Goal: Use online tool/utility: Use online tool/utility

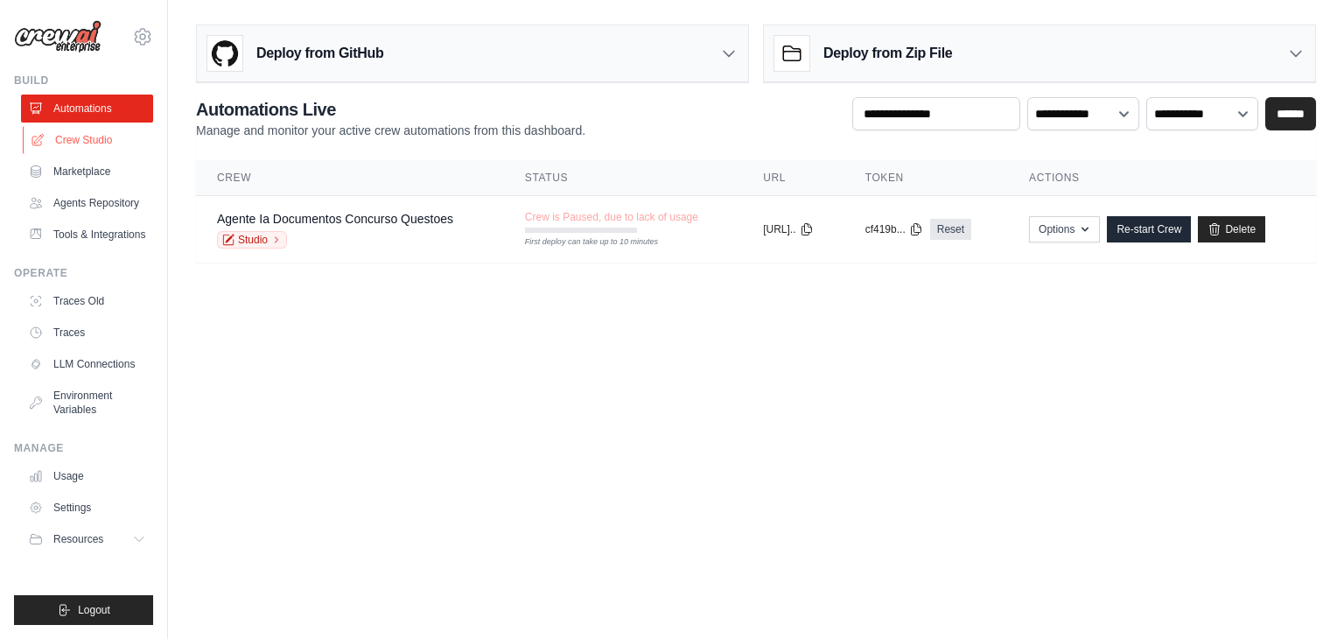
click at [120, 144] on link "Crew Studio" at bounding box center [89, 140] width 132 height 28
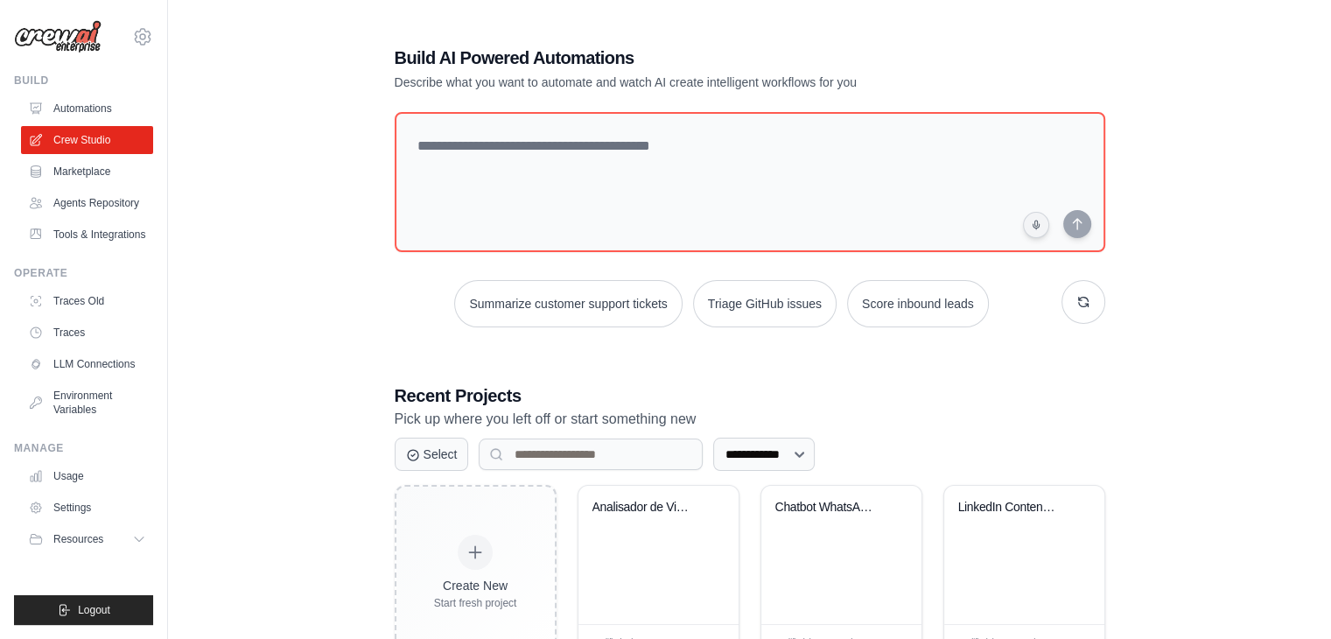
scroll to position [66, 0]
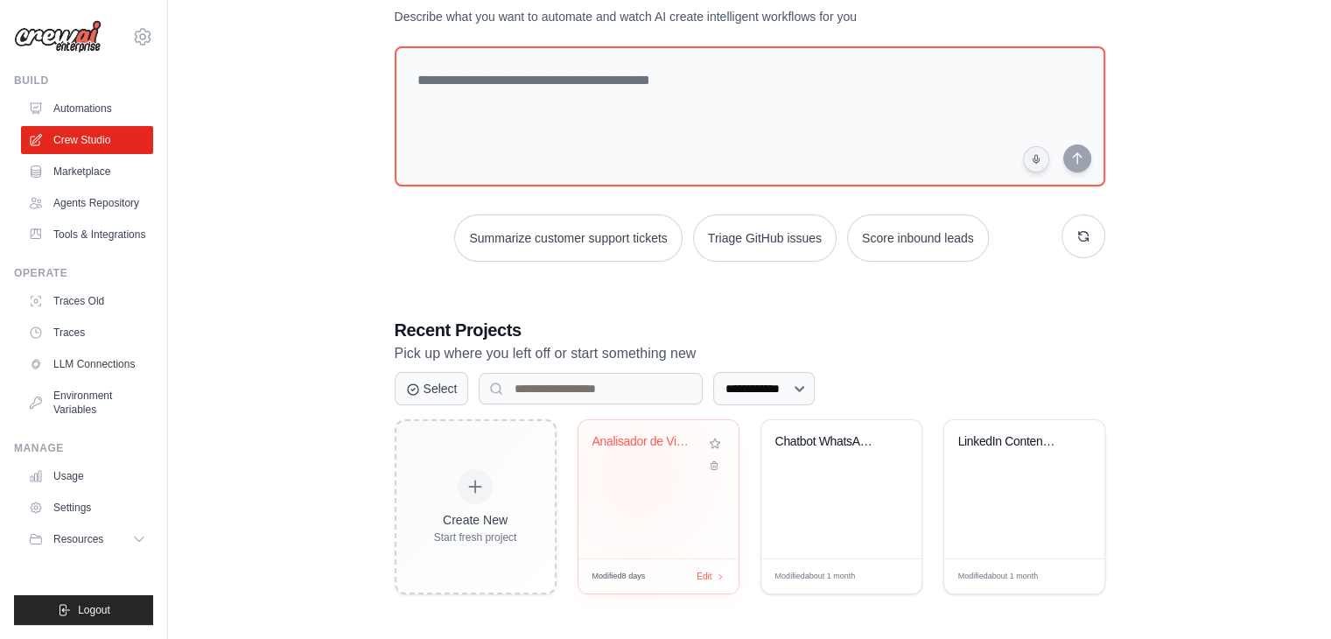
click at [637, 475] on div "Analisador de Viabilidade de Vagas ..." at bounding box center [659, 489] width 160 height 138
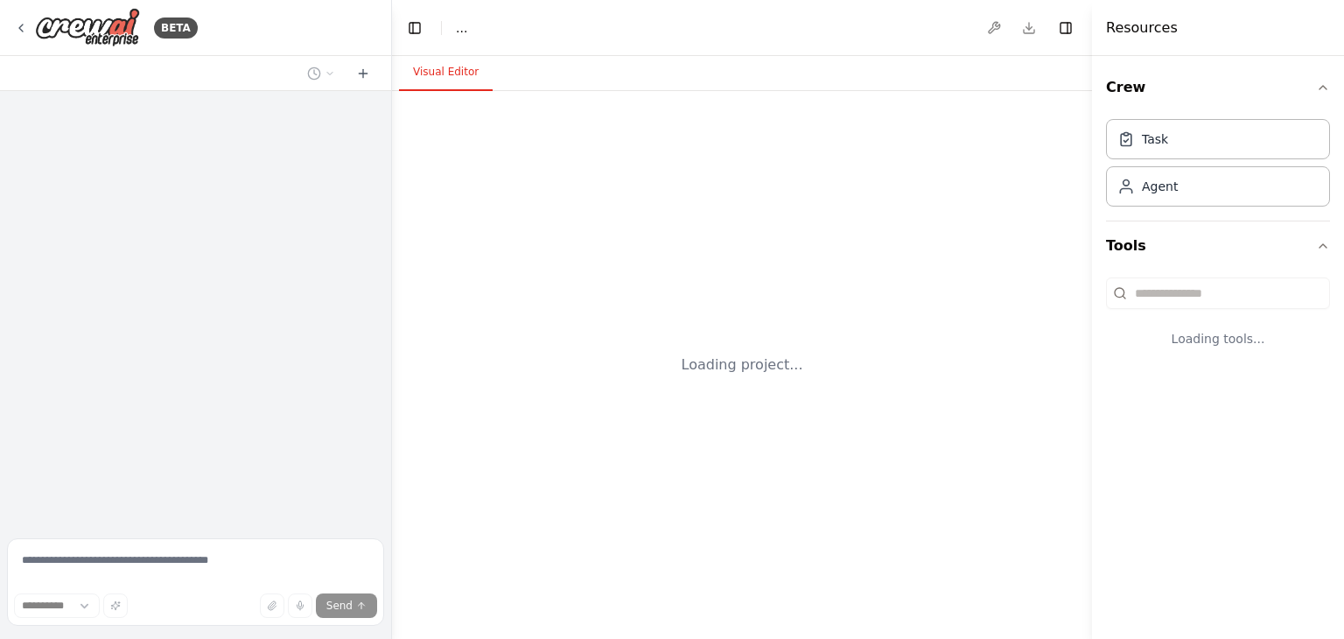
select select "****"
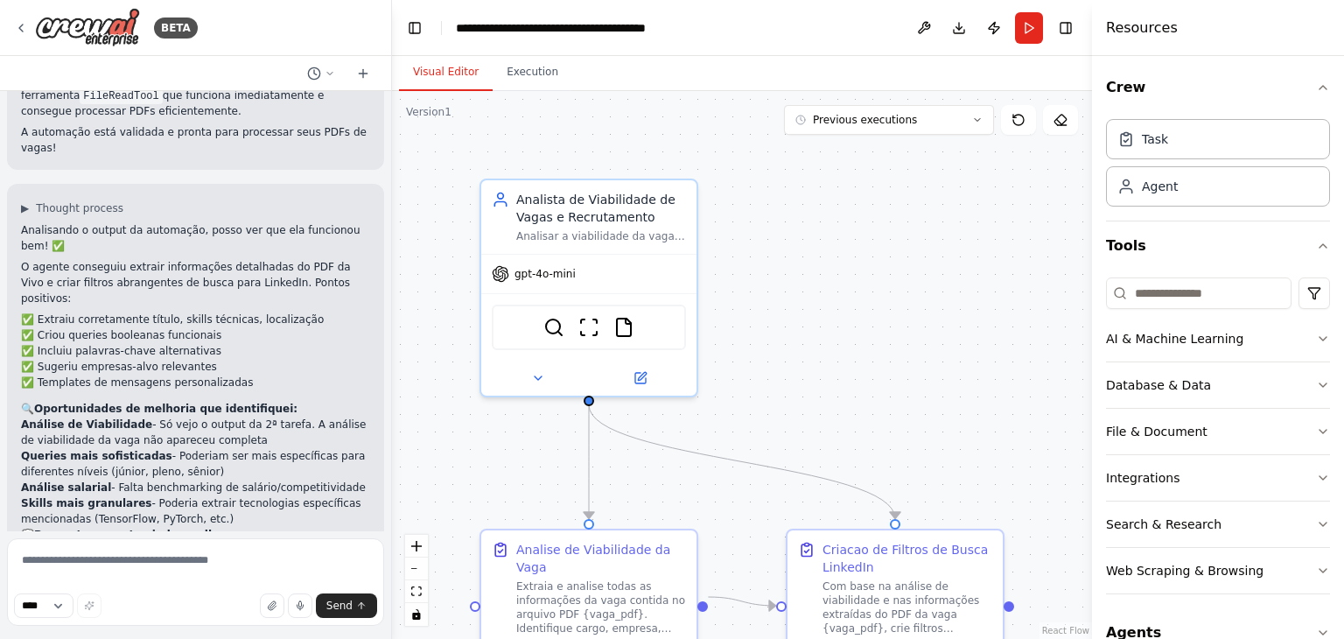
scroll to position [4982, 0]
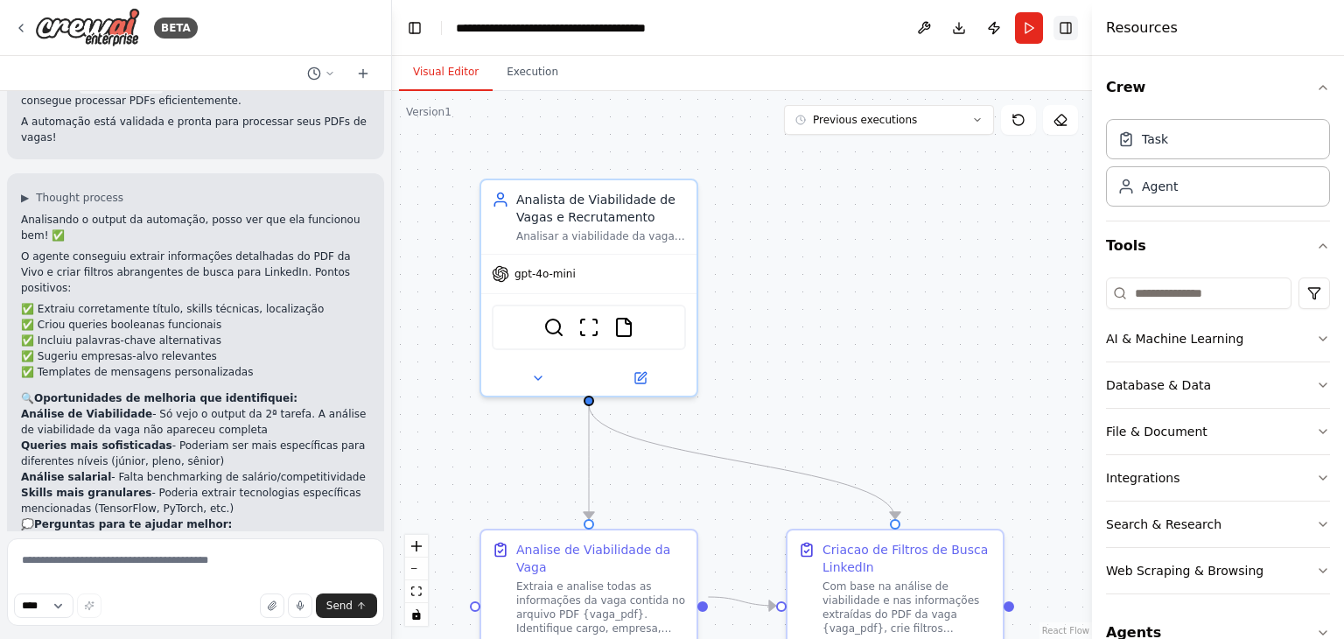
click at [1063, 33] on button "Toggle Right Sidebar" at bounding box center [1066, 28] width 25 height 25
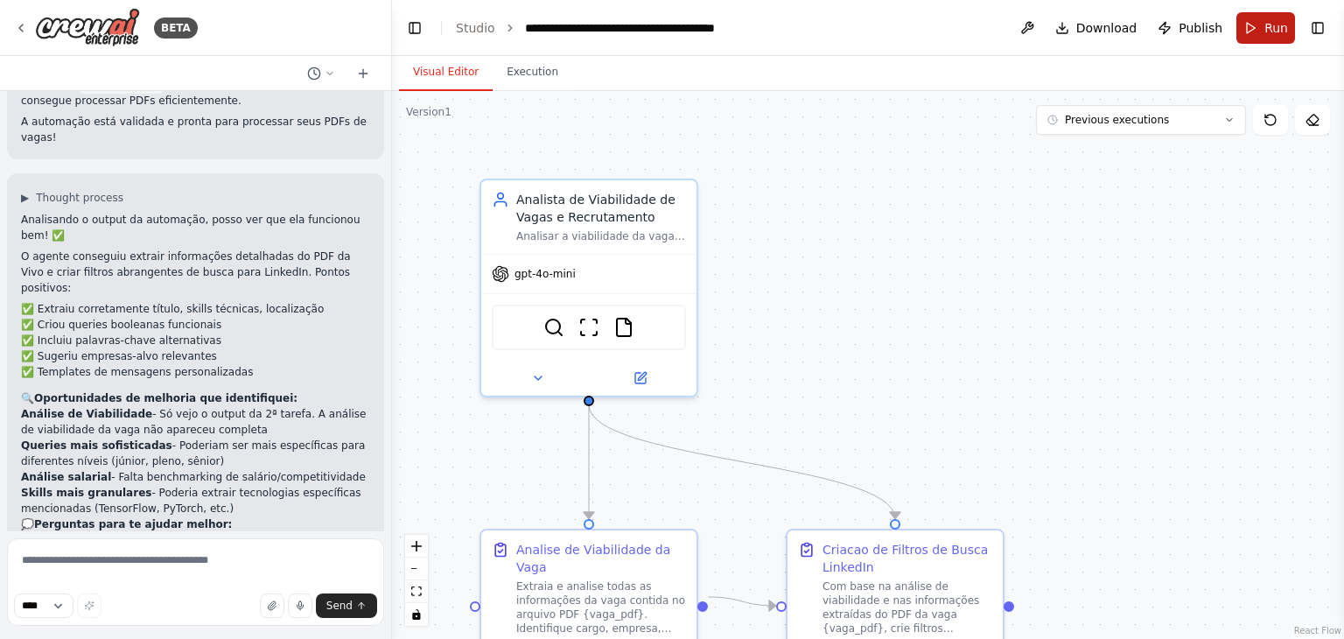
click at [1253, 34] on button "Run" at bounding box center [1266, 28] width 59 height 32
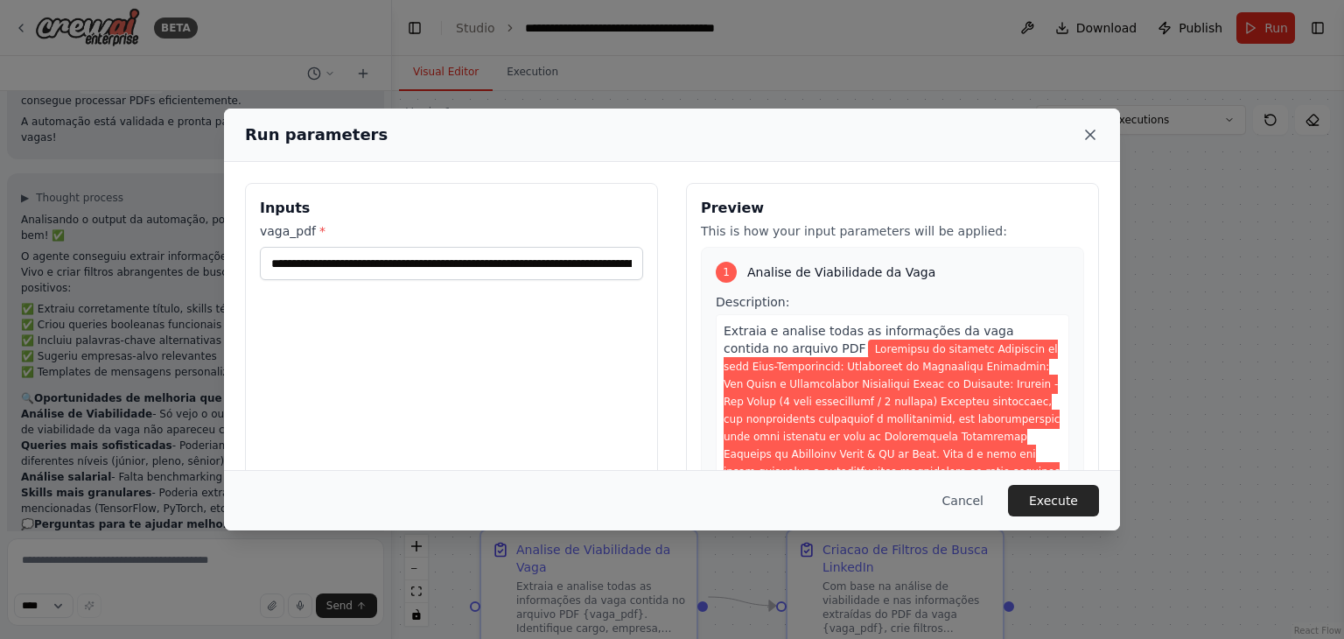
click at [1088, 137] on icon at bounding box center [1090, 134] width 9 height 9
